Goal: Transaction & Acquisition: Purchase product/service

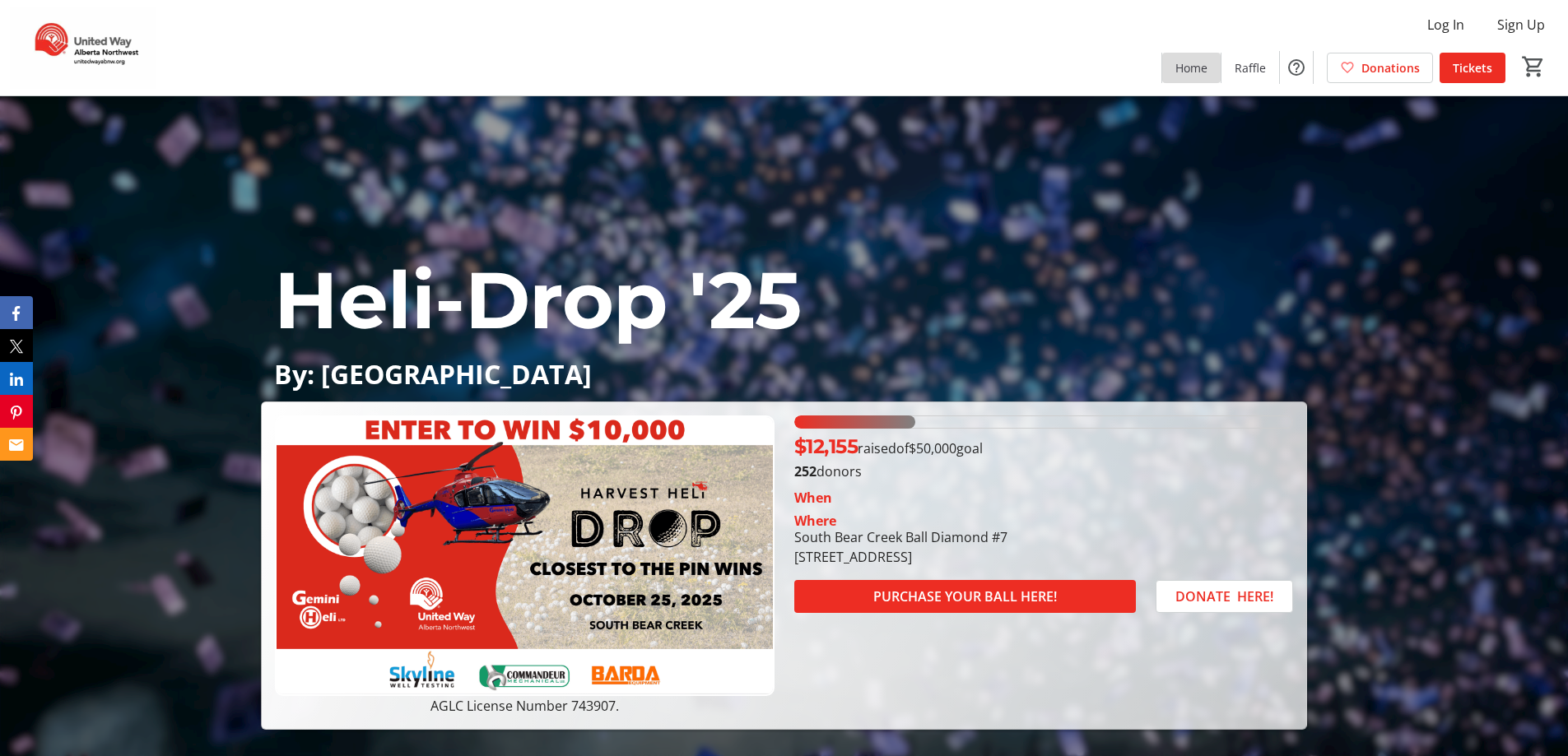
click at [1186, 72] on span "Home" at bounding box center [1191, 68] width 32 height 18
click at [1202, 65] on span "Home" at bounding box center [1191, 68] width 32 height 18
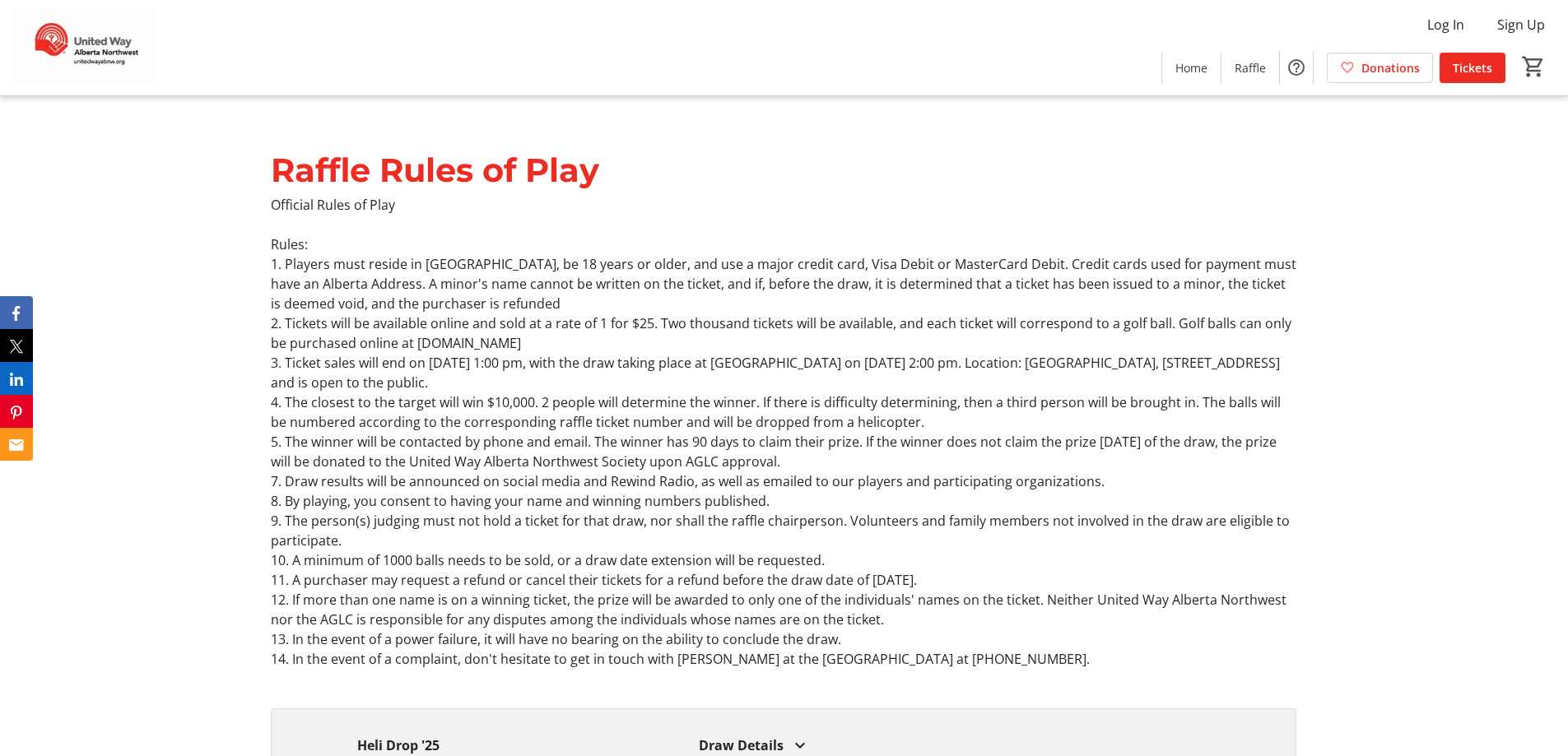
scroll to position [1976, 0]
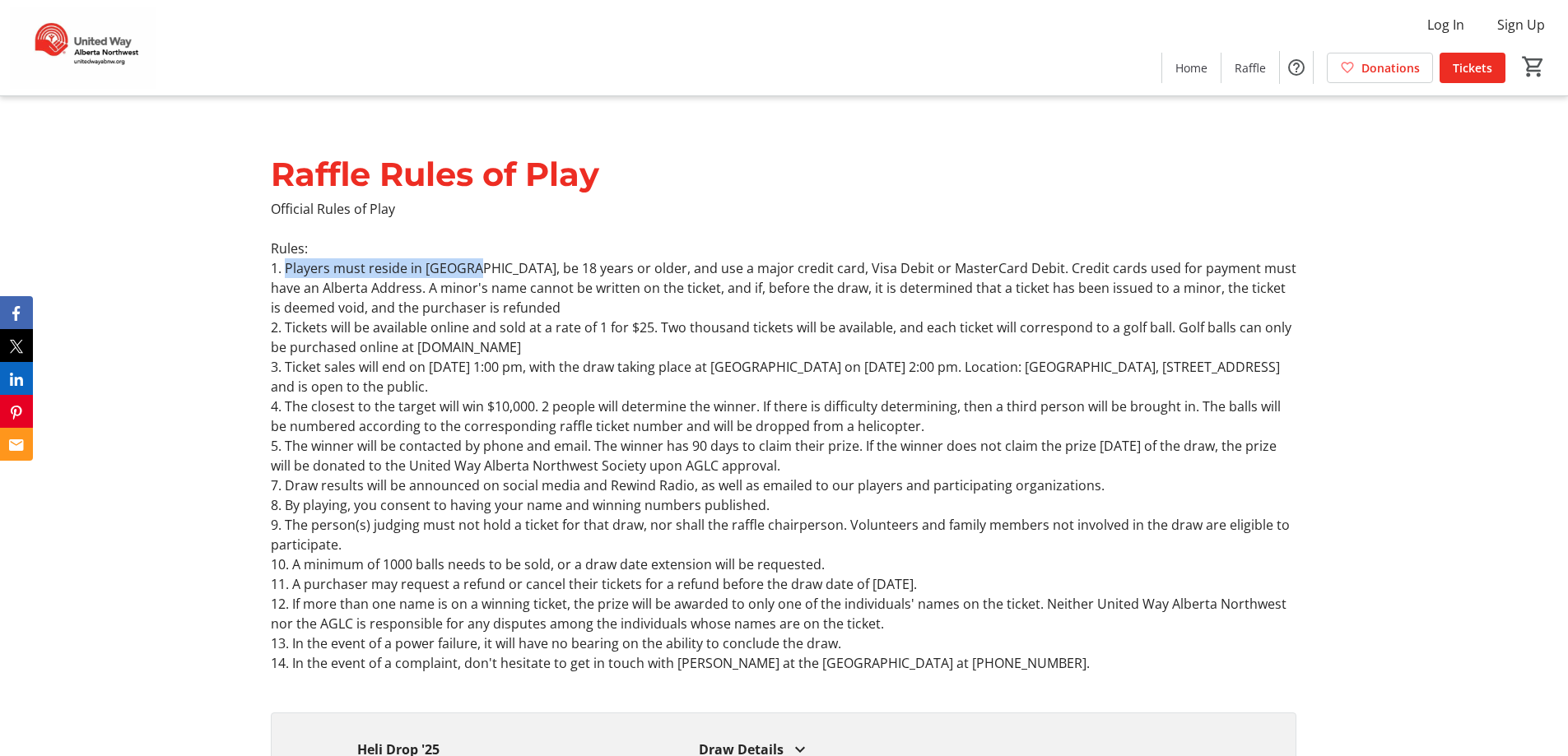
drag, startPoint x: 284, startPoint y: 266, endPoint x: 468, endPoint y: 273, distance: 184.1
click at [468, 273] on p "1. Players must reside in [GEOGRAPHIC_DATA], be 18 years or older, and use a ma…" at bounding box center [784, 288] width 1026 height 60
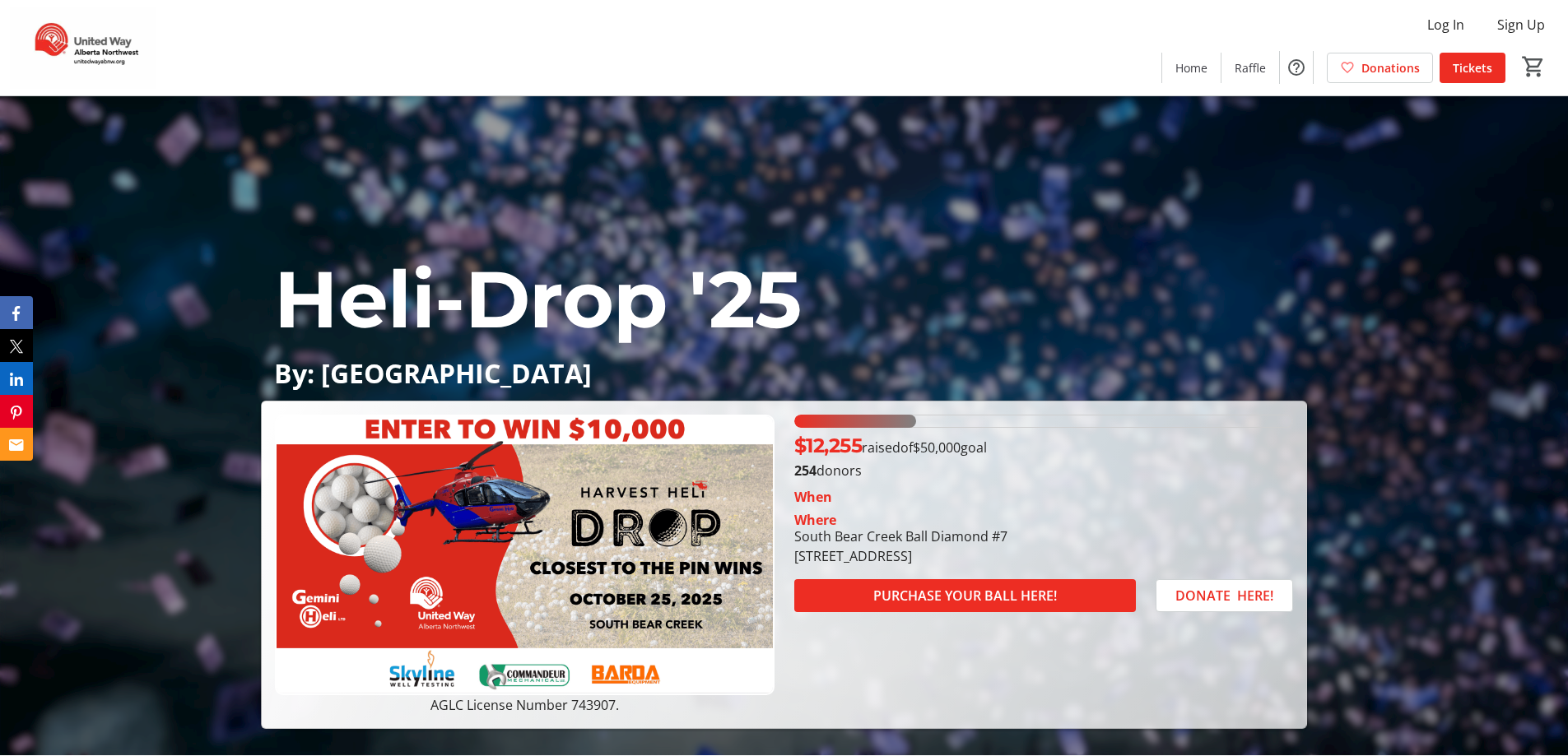
scroll to position [0, 0]
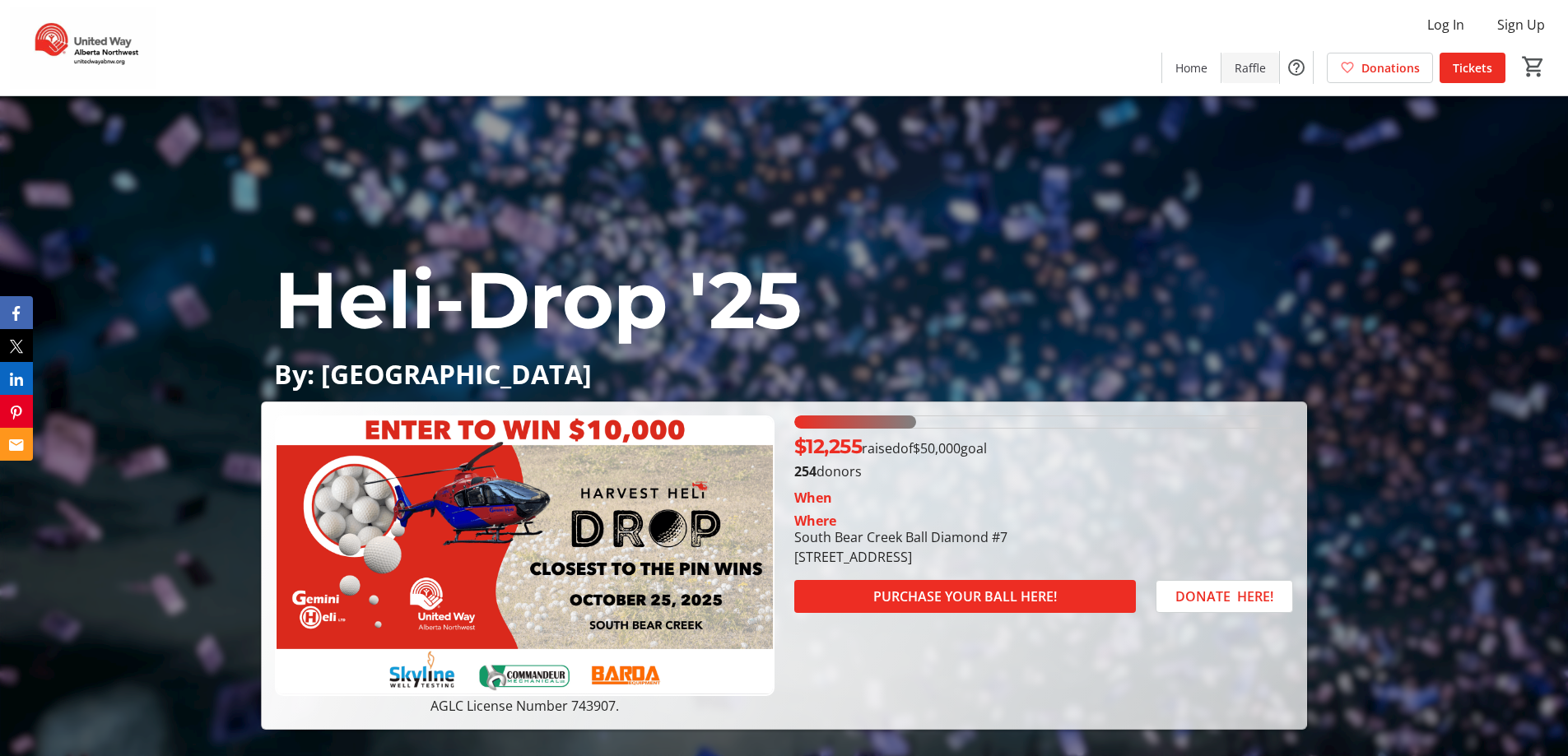
click at [1249, 67] on span "Raffle" at bounding box center [1250, 68] width 31 height 18
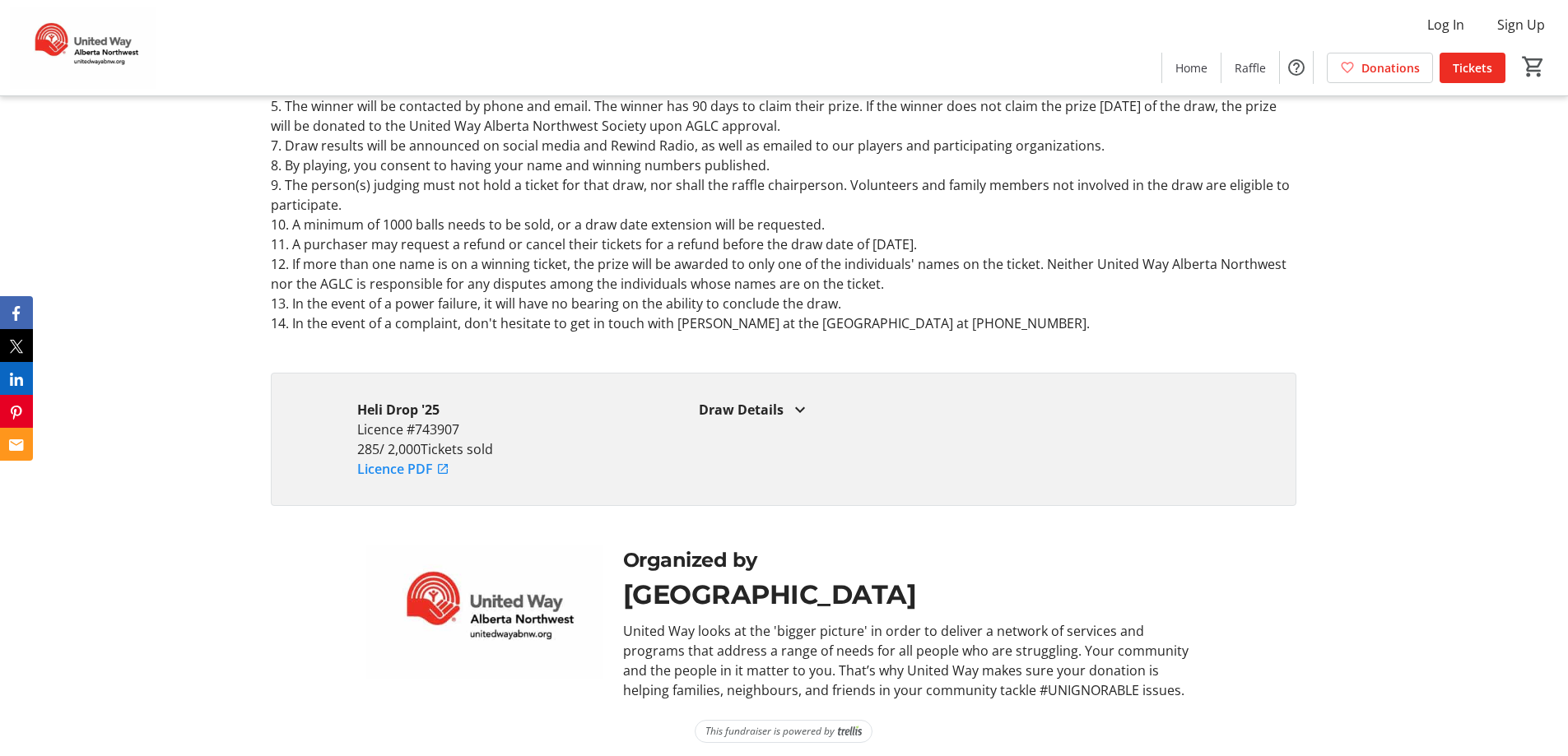
scroll to position [2322, 0]
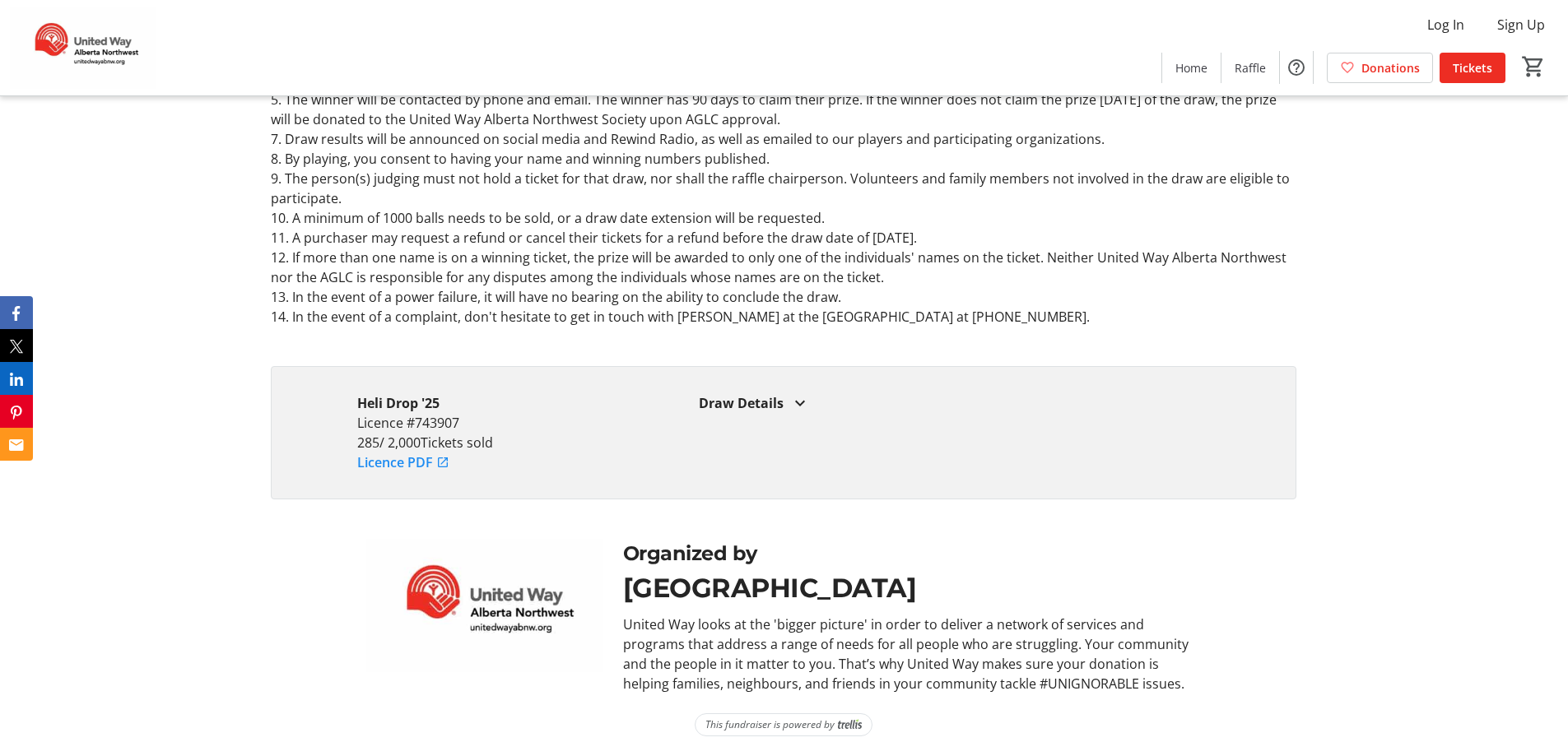
click at [799, 405] on mat-icon at bounding box center [800, 403] width 20 height 20
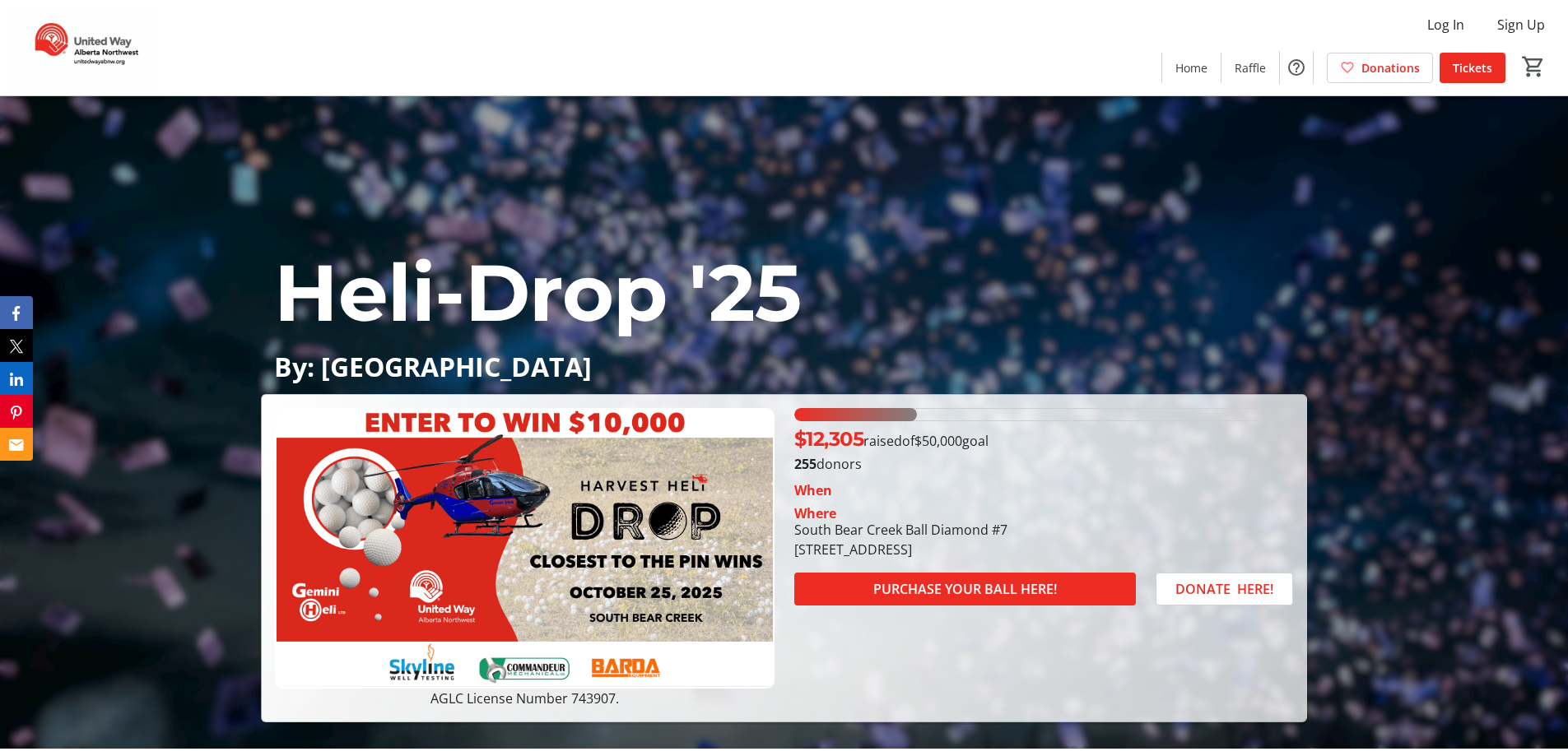
scroll to position [0, 0]
